Goal: Navigation & Orientation: Find specific page/section

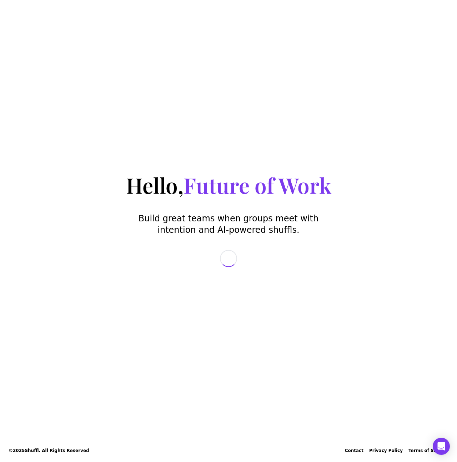
click at [106, 270] on div "Hello, Future of Work Build great teams when groups meet with intention and AI-…" at bounding box center [228, 219] width 457 height 438
